Goal: Task Accomplishment & Management: Use online tool/utility

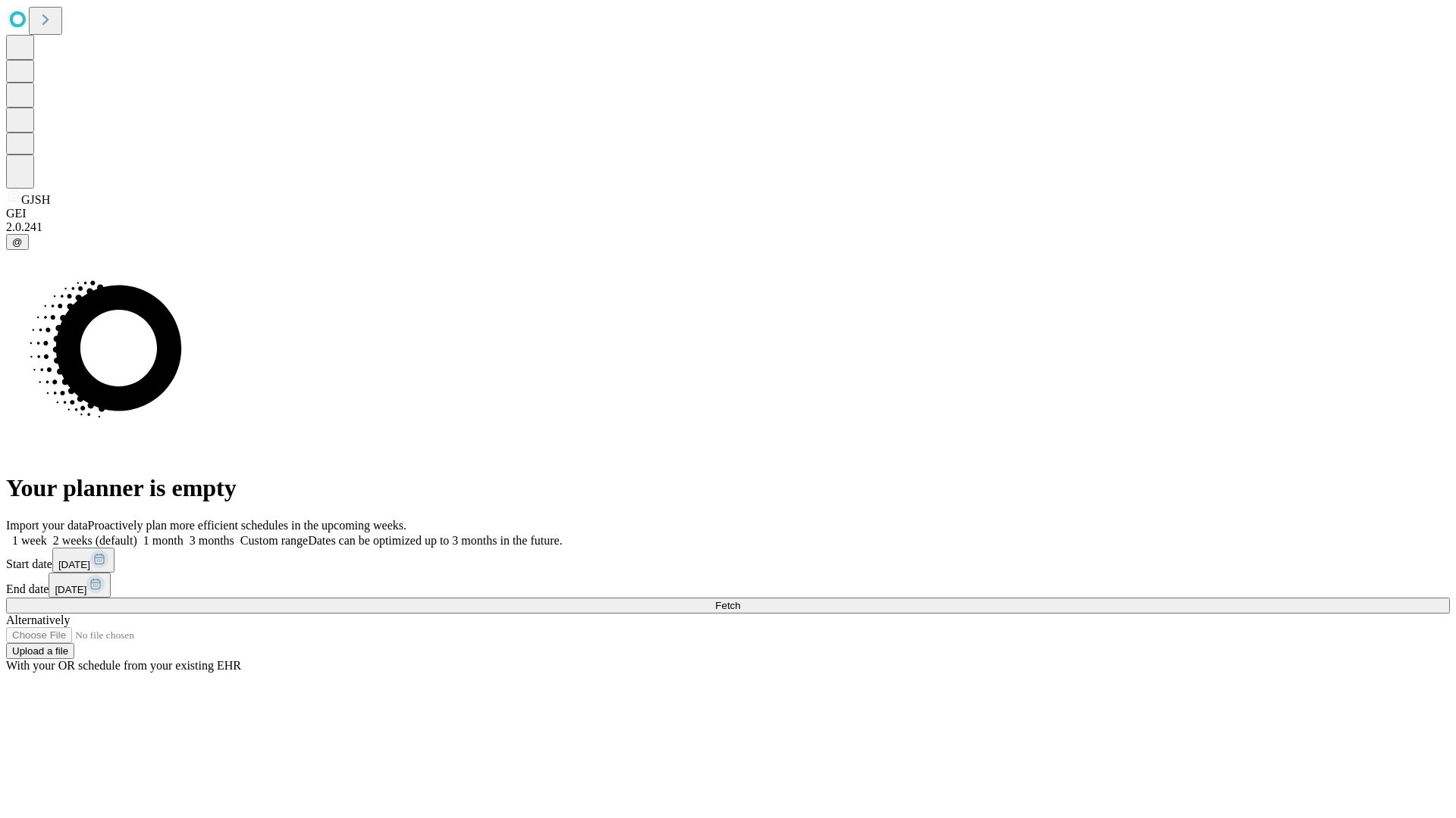
click at [740, 600] on span "Fetch" at bounding box center [727, 605] width 25 height 11
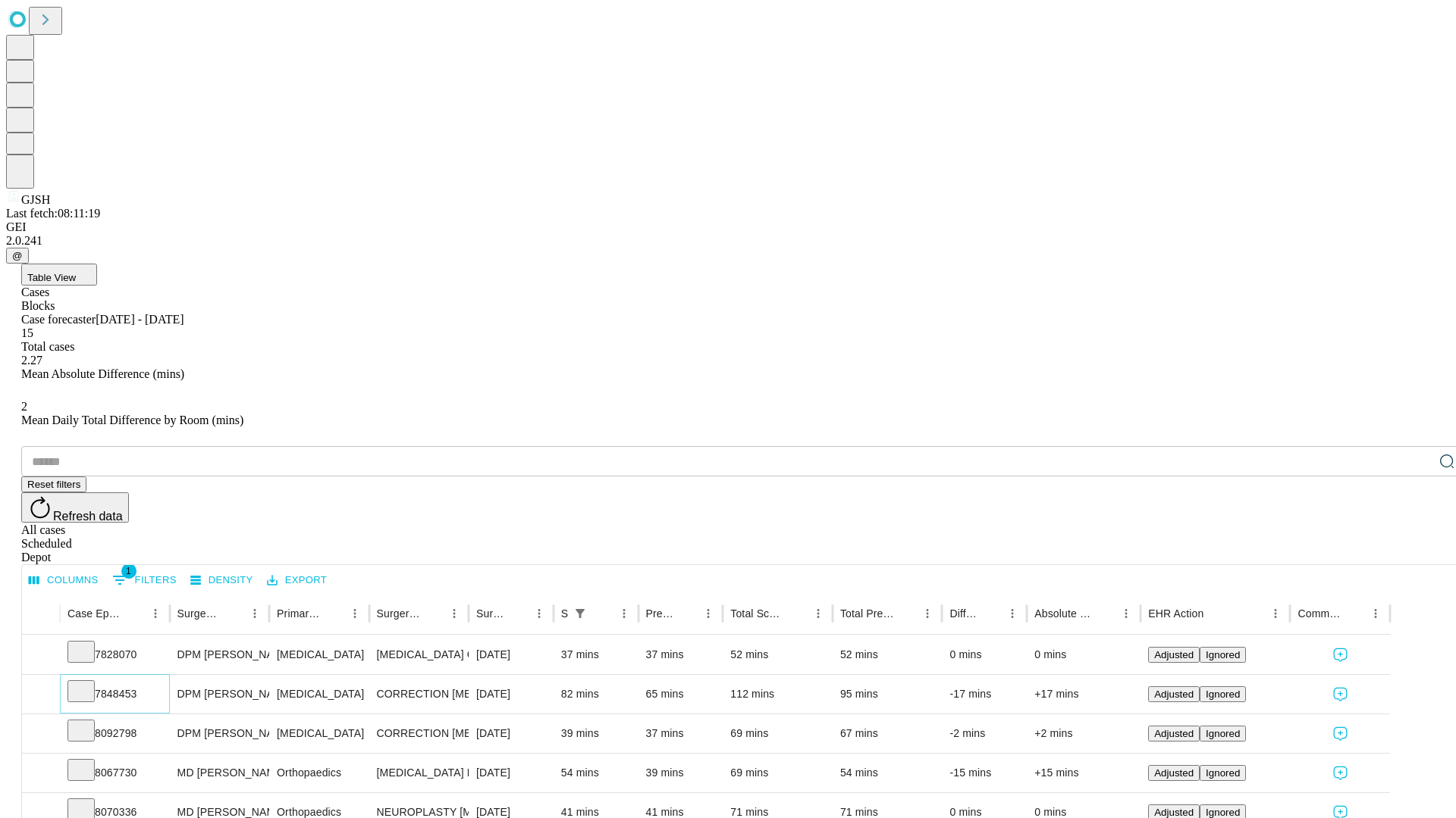
click at [89, 683] on icon at bounding box center [81, 691] width 16 height 15
